Goal: Find specific page/section: Find specific page/section

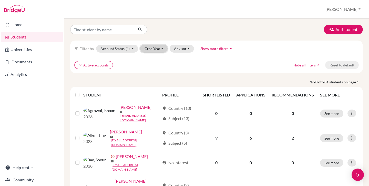
click at [146, 49] on button "Grad Year" at bounding box center [154, 49] width 28 height 8
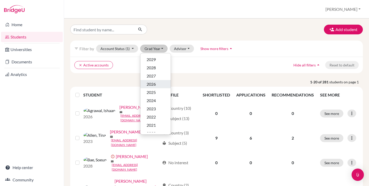
click at [156, 83] on div "2026" at bounding box center [156, 84] width 18 height 6
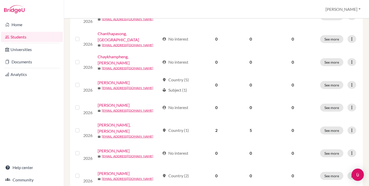
scroll to position [56, 0]
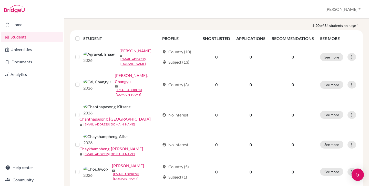
click at [26, 19] on li "Home" at bounding box center [32, 24] width 64 height 12
click at [23, 23] on link "Home" at bounding box center [32, 24] width 62 height 10
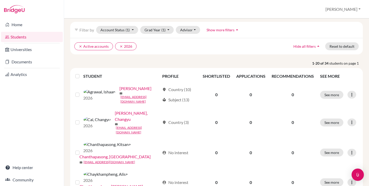
scroll to position [25, 0]
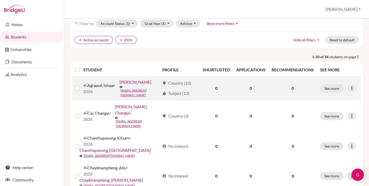
click at [120, 85] on link "[PERSON_NAME]" at bounding box center [136, 82] width 32 height 6
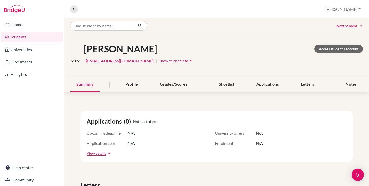
scroll to position [6, 0]
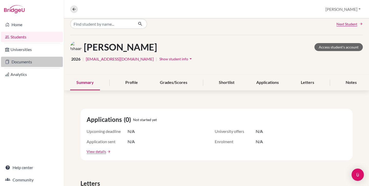
click at [21, 62] on link "Documents" at bounding box center [32, 62] width 62 height 10
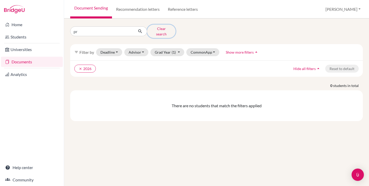
click at [162, 31] on button "Clear search" at bounding box center [161, 31] width 28 height 13
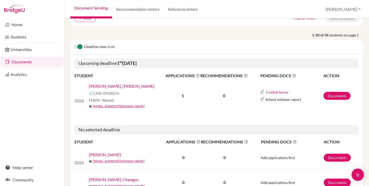
scroll to position [44, 0]
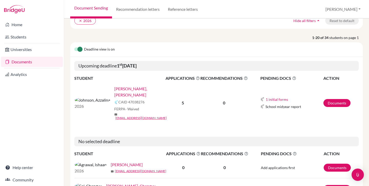
click at [114, 88] on link "[PERSON_NAME], [PERSON_NAME]" at bounding box center [141, 92] width 55 height 12
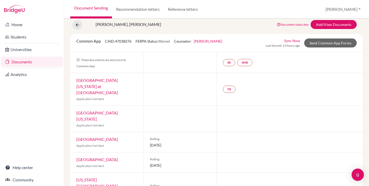
scroll to position [17, 0]
click at [245, 62] on link "SMR" at bounding box center [245, 62] width 15 height 7
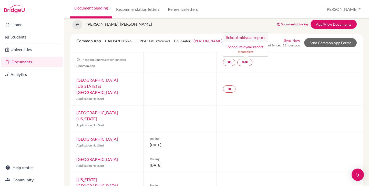
click at [248, 20] on div "Johnson, Azzalina Document status key TR Requirement. Document not uploaded yet…" at bounding box center [216, 25] width 301 height 10
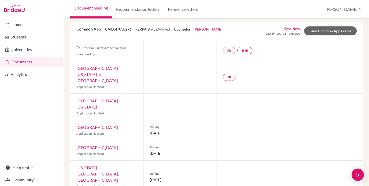
scroll to position [29, 0]
click at [225, 49] on link "SR" at bounding box center [229, 49] width 12 height 7
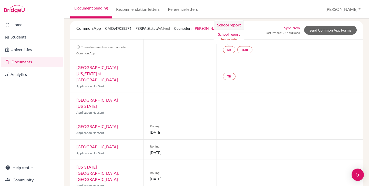
click at [229, 59] on div "SR School report School report Incomplete SMR" at bounding box center [290, 50] width 146 height 21
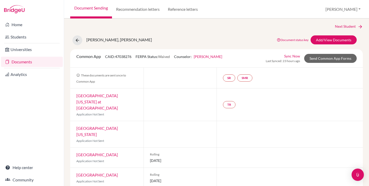
scroll to position [0, 0]
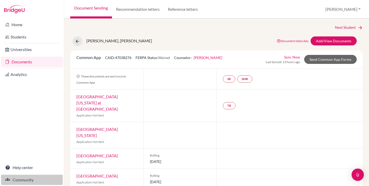
click at [28, 179] on link "Community" at bounding box center [32, 180] width 62 height 10
